Goal: Information Seeking & Learning: Learn about a topic

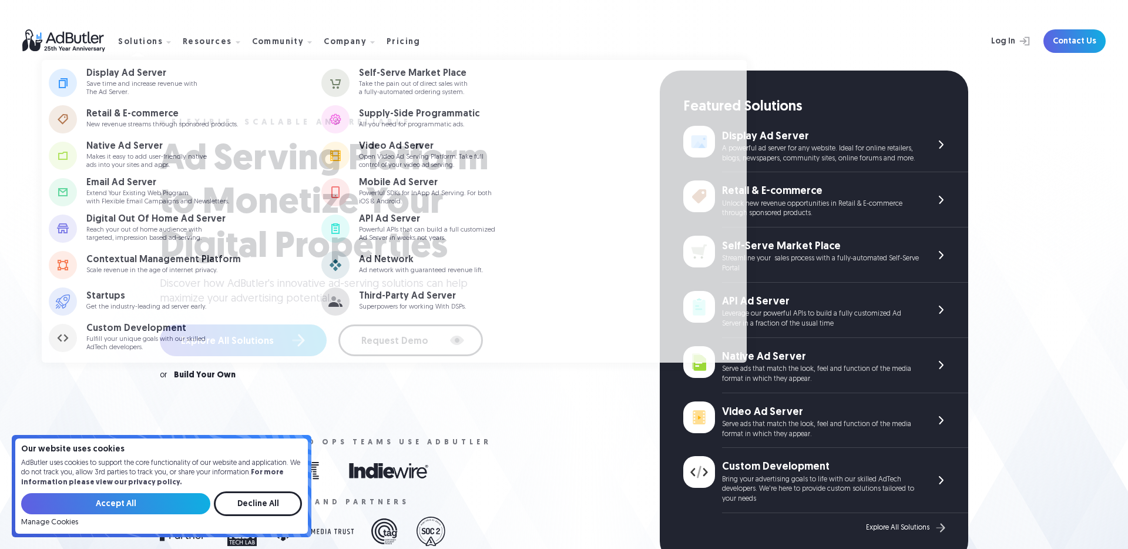
click at [129, 196] on p "Extend Your Existing Web Program with Flexible Email Campaigns and Newsletters." at bounding box center [157, 197] width 143 height 15
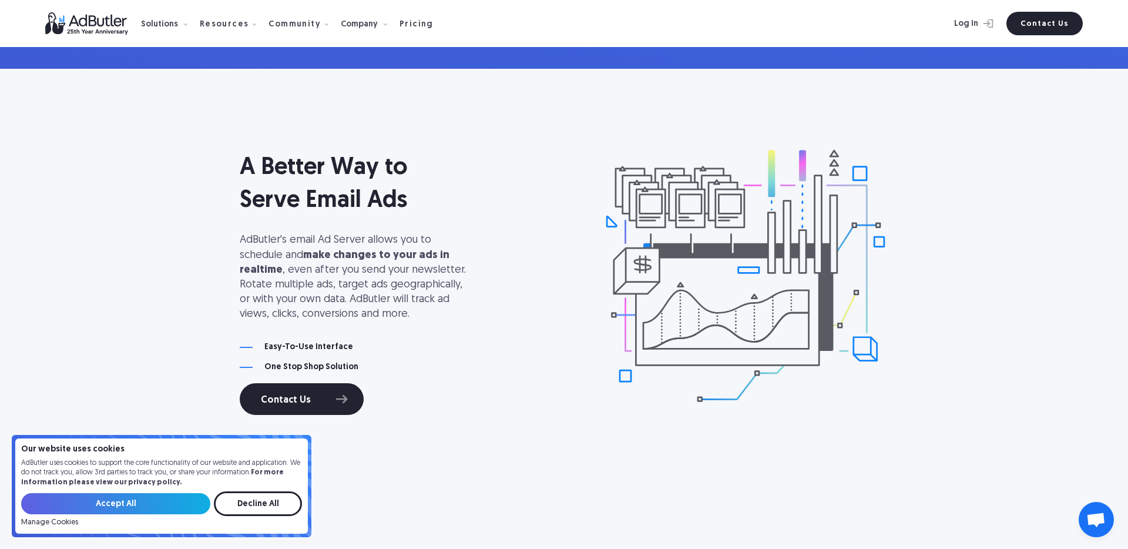
scroll to position [722, 0]
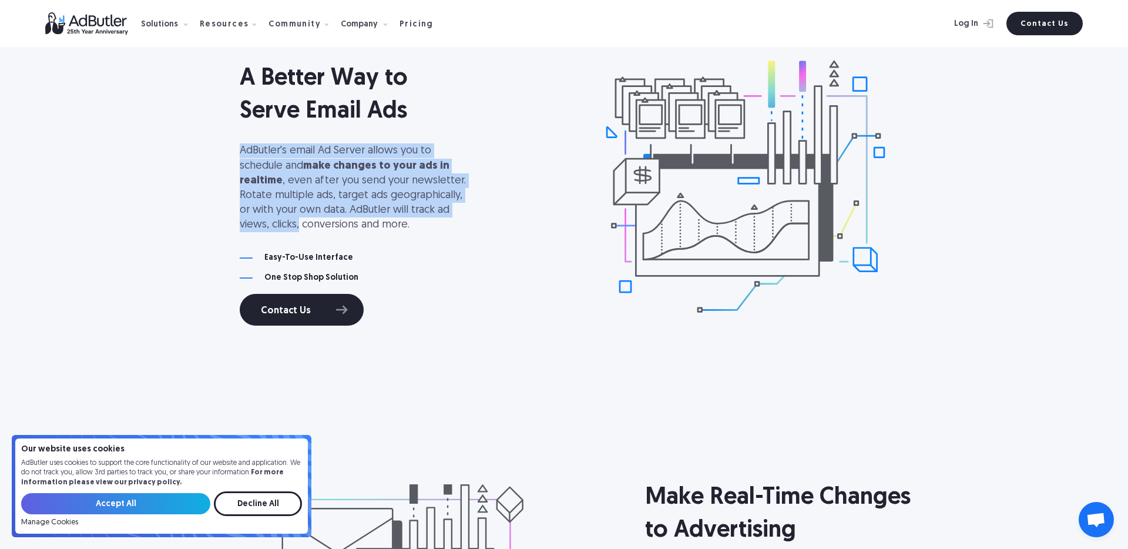
drag, startPoint x: 435, startPoint y: 216, endPoint x: 223, endPoint y: 134, distance: 227.3
click at [223, 134] on div "A Better Way to Serve Email Ads AdButler's email Ad Server allows you to schedu…" at bounding box center [564, 186] width 846 height 353
drag, startPoint x: 301, startPoint y: 164, endPoint x: 383, endPoint y: 205, distance: 92.0
click at [382, 204] on div "A Better Way to Serve Email Ads AdButler's email Ad Server allows you to schedu…" at bounding box center [564, 186] width 846 height 353
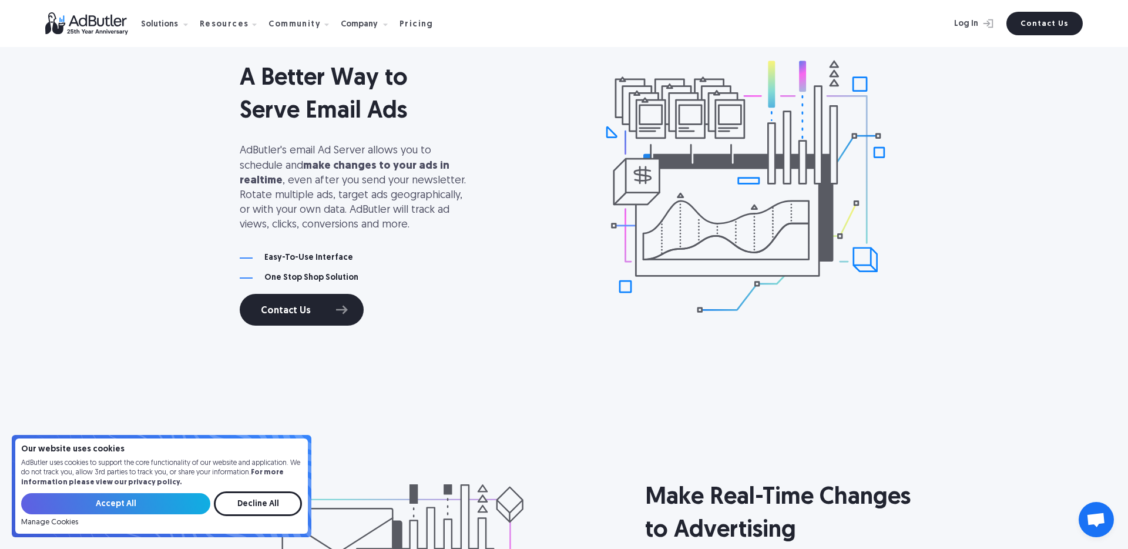
click at [401, 213] on p "AdButler's email Ad Server allows you to schedule and make changes to your ads …" at bounding box center [357, 187] width 235 height 89
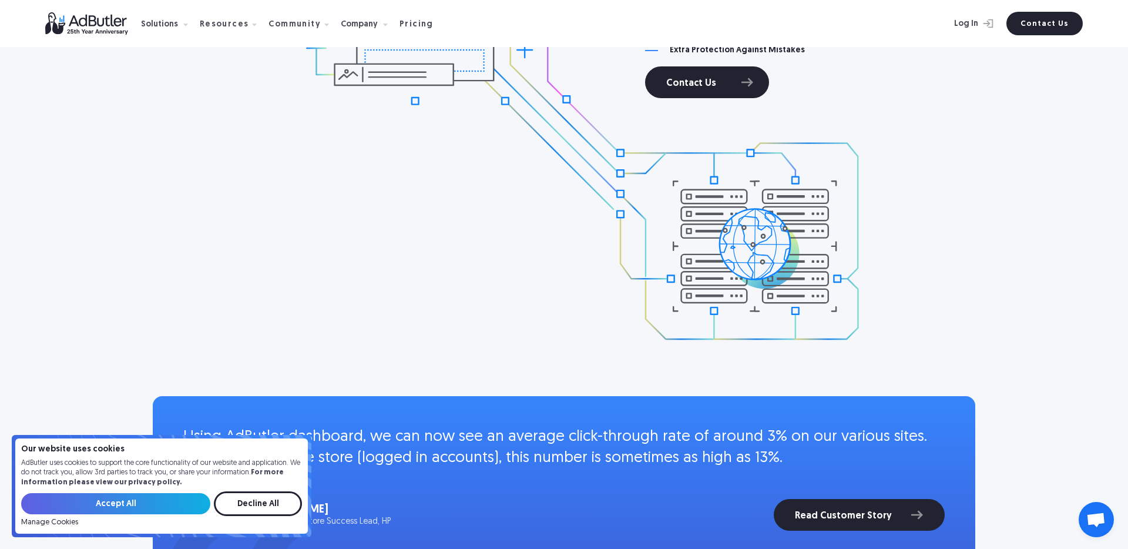
scroll to position [1663, 0]
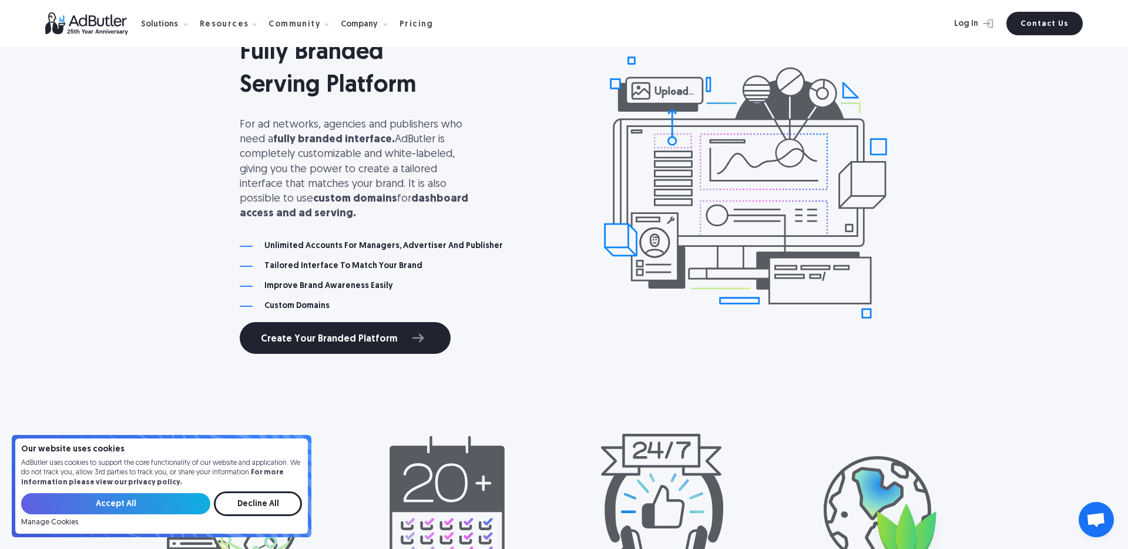
scroll to position [3820, 0]
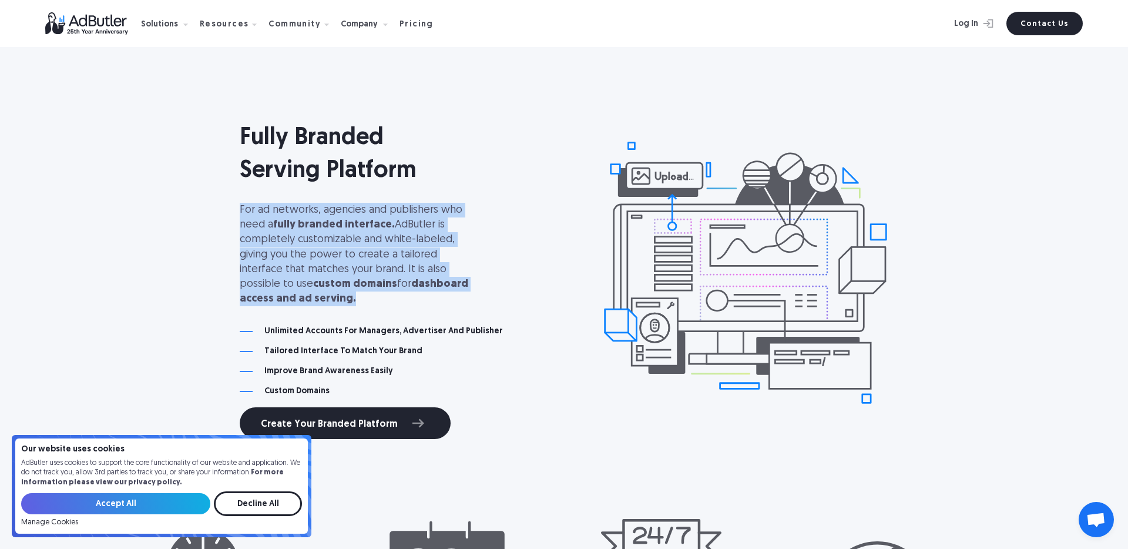
drag, startPoint x: 210, startPoint y: 209, endPoint x: 399, endPoint y: 306, distance: 211.8
click at [399, 306] on div "Fully Branded Serving Platform For ad networks, agencies and publishers who nee…" at bounding box center [564, 272] width 846 height 353
click at [399, 306] on p "For ad networks, agencies and publishers who need a fully branded interface. Ad…" at bounding box center [357, 254] width 235 height 103
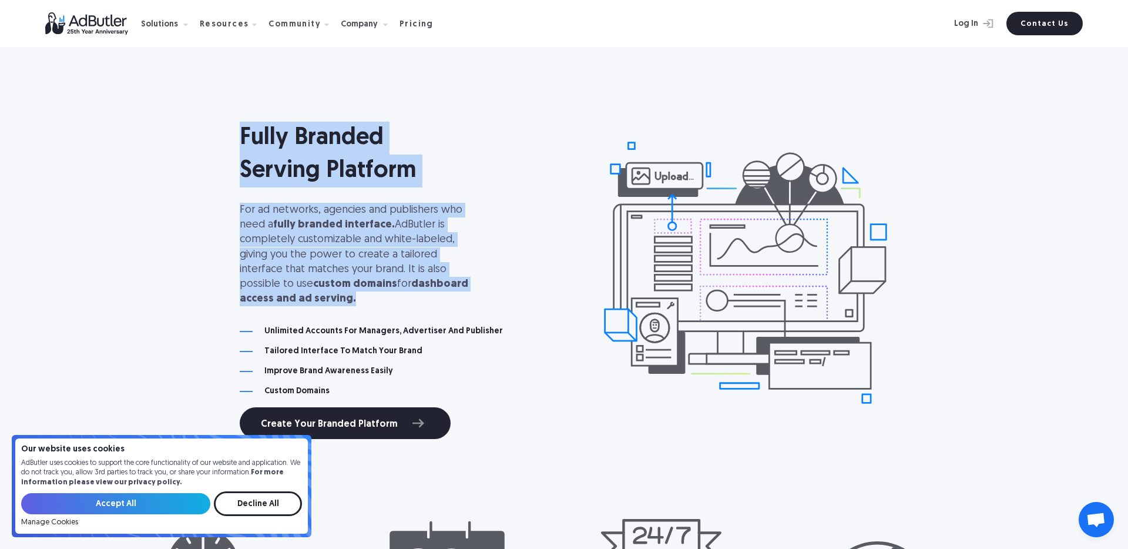
drag, startPoint x: 403, startPoint y: 306, endPoint x: 166, endPoint y: 132, distance: 293.9
click at [166, 132] on div "Fully Branded Serving Platform For ad networks, agencies and publishers who nee…" at bounding box center [564, 272] width 846 height 353
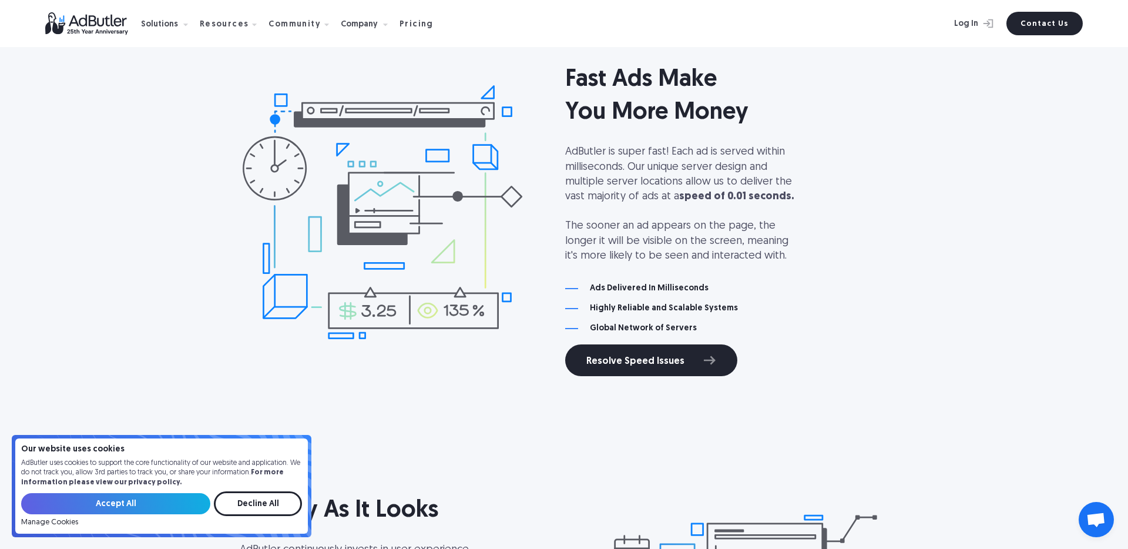
scroll to position [4757, 0]
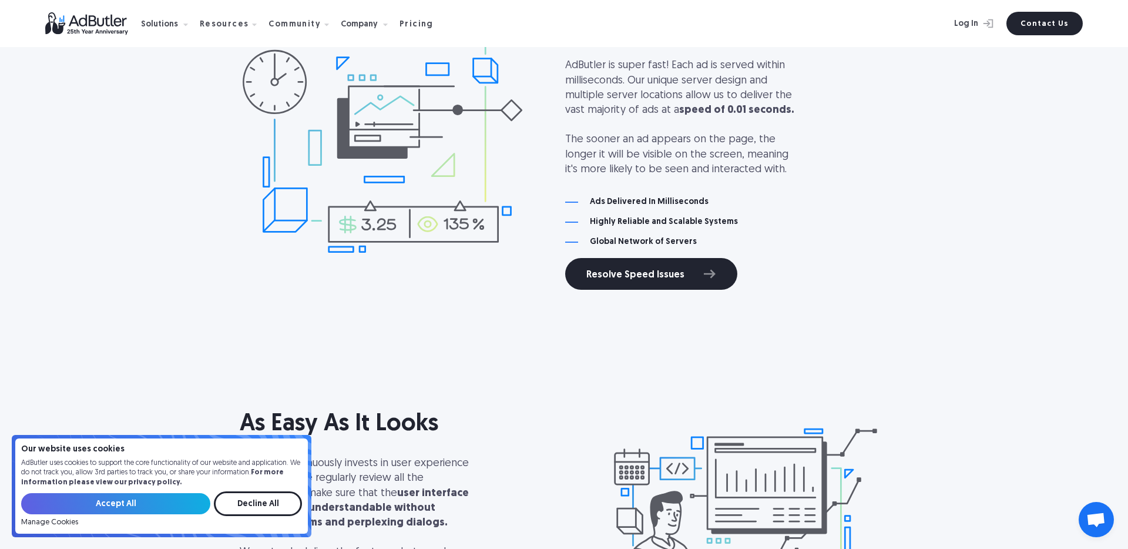
click at [107, 25] on img at bounding box center [93, 23] width 96 height 23
